Goal: Information Seeking & Learning: Understand process/instructions

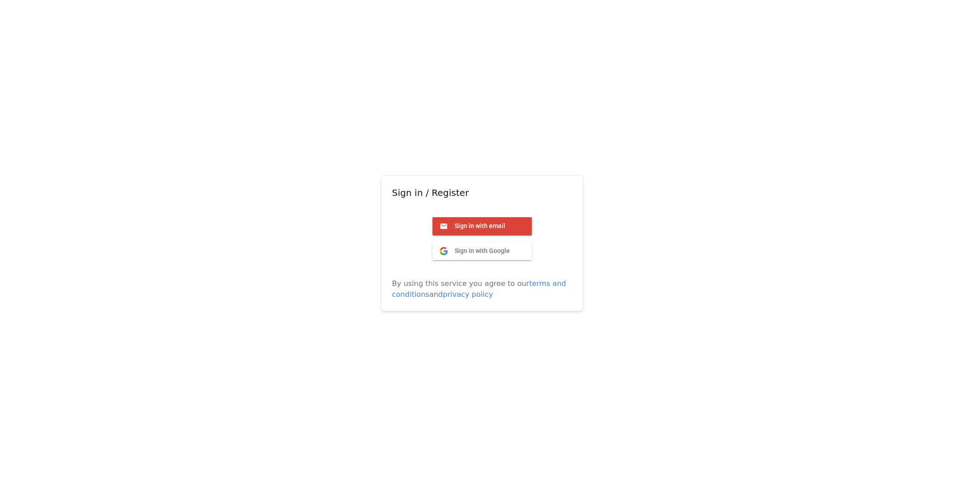
click at [304, 148] on div "Sign in / Register Sign in with email Email Sign in with Google Google By using…" at bounding box center [482, 243] width 964 height 486
click at [812, 141] on div "Sign in / Register Sign in with email Email Sign in with Google Google By using…" at bounding box center [482, 243] width 964 height 486
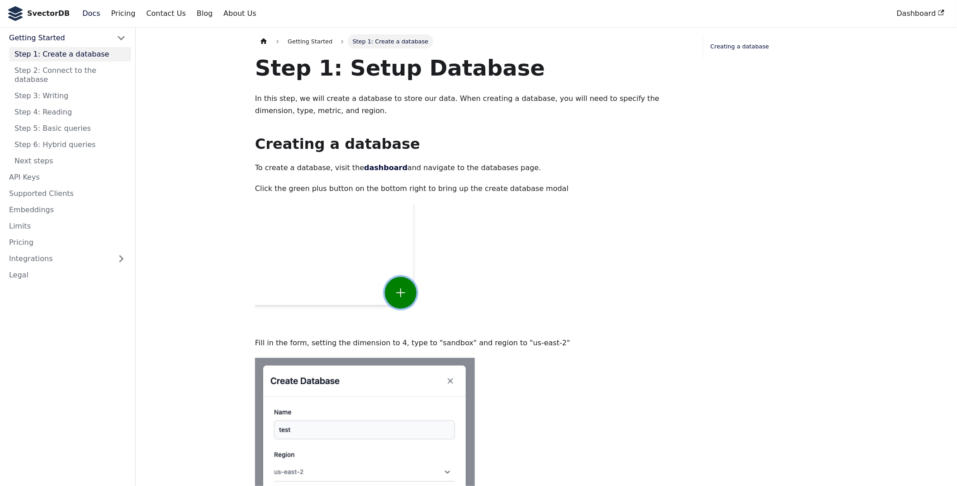
click at [63, 59] on ul "Step 1: Create a database Step 2: Connect to the database Step 3: Writing Step …" at bounding box center [68, 107] width 128 height 121
click at [64, 63] on link "Step 2: Connect to the database" at bounding box center [70, 75] width 122 height 24
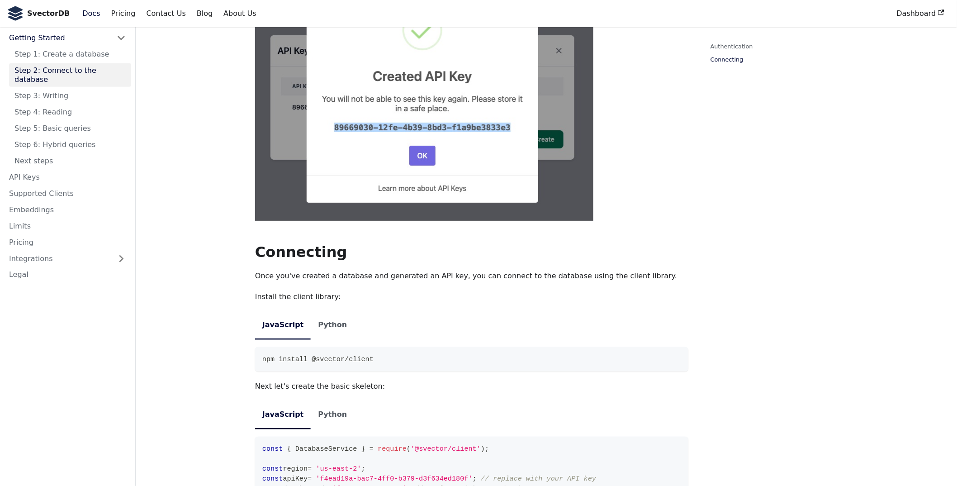
scroll to position [452, 0]
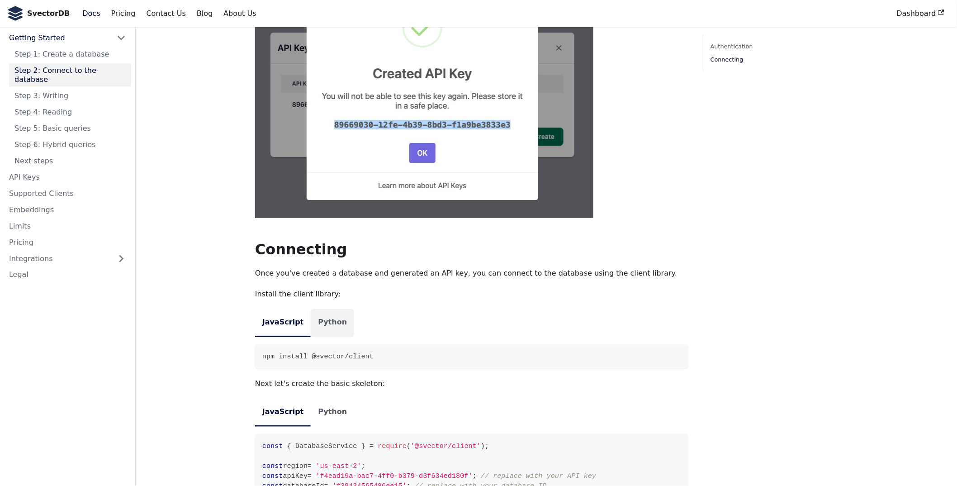
click at [311, 309] on li "Python" at bounding box center [332, 323] width 43 height 28
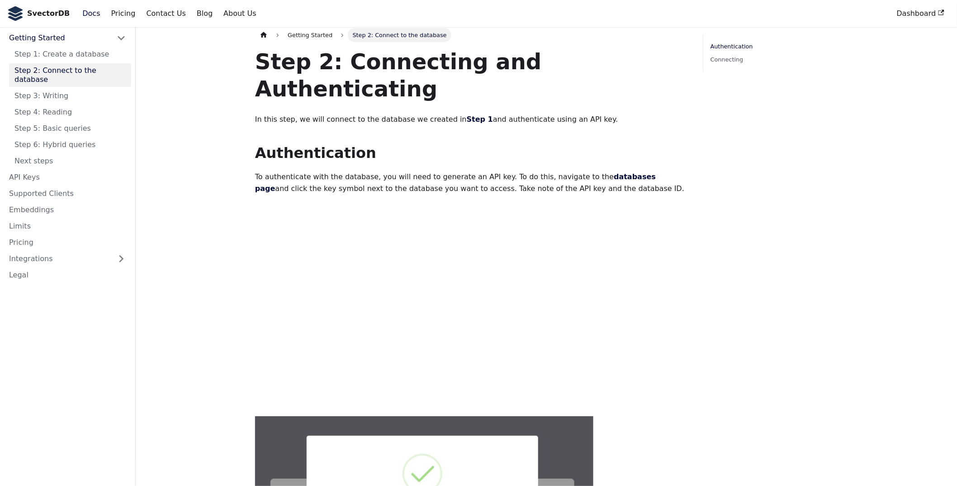
scroll to position [0, 0]
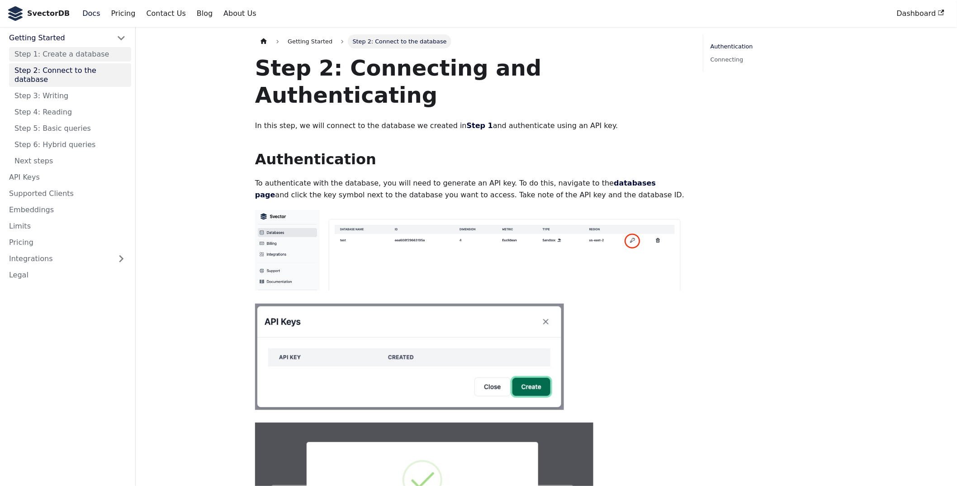
click at [69, 47] on link "Step 1: Create a database" at bounding box center [70, 54] width 122 height 14
